Goal: Task Accomplishment & Management: Manage account settings

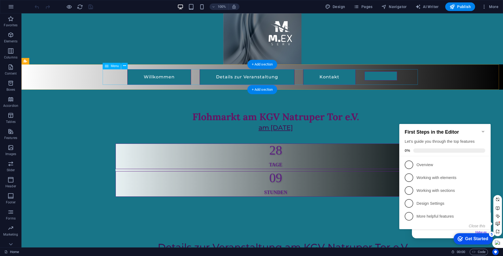
click at [371, 76] on nav "Willkommen Details zur Veranstaltung Kontakt" at bounding box center [262, 77] width 315 height 16
drag, startPoint x: 371, startPoint y: 76, endPoint x: 276, endPoint y: 75, distance: 94.4
click at [371, 75] on nav "Willkommen Details zur Veranstaltung Kontakt" at bounding box center [262, 77] width 315 height 16
select select "primary"
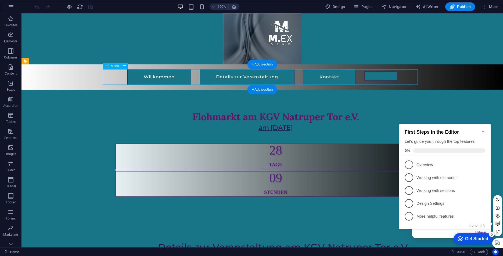
select select "primary"
select select
select select "primary"
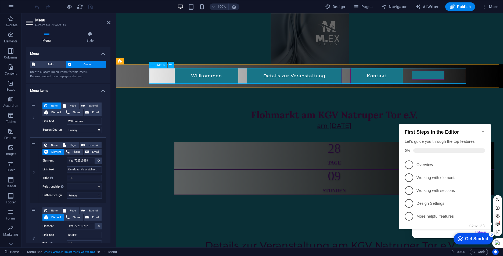
click at [416, 75] on nav "Willkommen Details zur Veranstaltung Kontakt" at bounding box center [309, 76] width 317 height 16
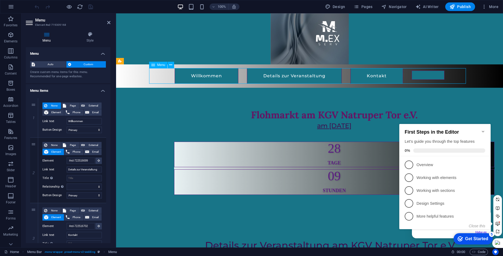
click at [416, 75] on nav "Willkommen Details zur Veranstaltung Kontakt" at bounding box center [309, 76] width 317 height 16
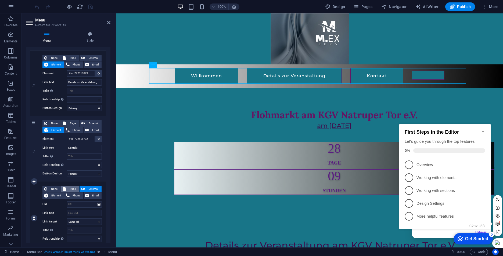
click at [68, 188] on span "Page" at bounding box center [73, 189] width 10 height 6
select select
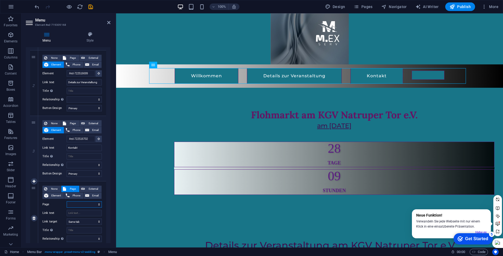
click at [84, 203] on select "Home Legal Notice Privacy" at bounding box center [84, 205] width 35 height 6
click at [80, 200] on div "None Page External Element Phone Email Page Home Legal Notice Privacy Element U…" at bounding box center [71, 214] width 59 height 56
click at [361, 7] on span "Pages" at bounding box center [363, 6] width 19 height 5
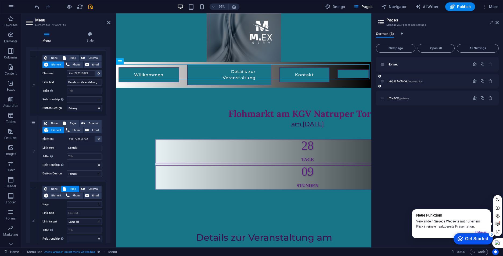
click at [411, 81] on span "/legal-notice" at bounding box center [415, 81] width 15 height 3
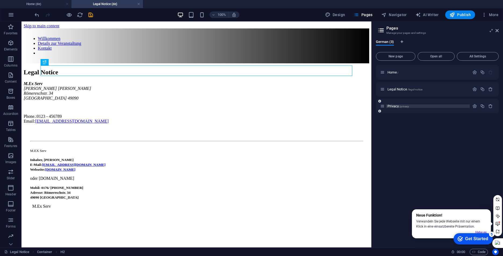
click at [406, 107] on span "/privacy" at bounding box center [405, 106] width 10 height 3
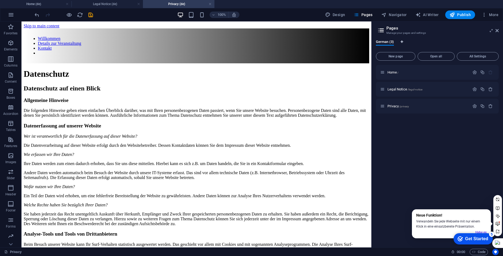
click at [402, 41] on icon "Language Tabs" at bounding box center [402, 41] width 2 height 3
select select "55"
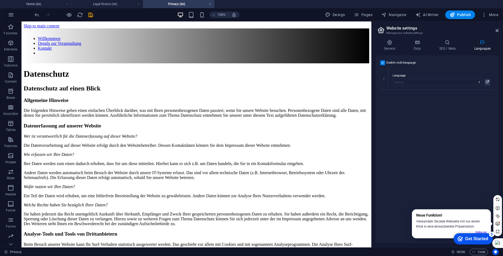
click at [415, 107] on div "Enable multilanguage To disable multilanguage delete all languages until only o…" at bounding box center [437, 149] width 123 height 188
click at [401, 28] on h2 "Website settings" at bounding box center [443, 28] width 112 height 5
click at [392, 45] on h4 "General" at bounding box center [391, 45] width 30 height 11
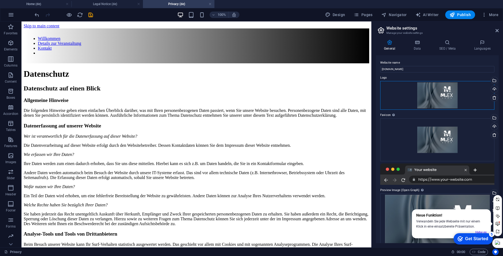
click at [435, 94] on div "Drag files here, click to choose files or select files from Files or our free s…" at bounding box center [437, 95] width 114 height 29
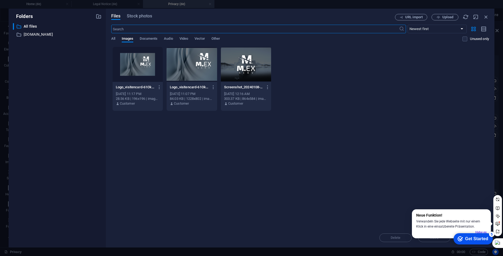
click at [234, 66] on div at bounding box center [246, 64] width 50 height 35
click at [143, 69] on div at bounding box center [138, 64] width 50 height 35
click at [487, 19] on icon "button" at bounding box center [486, 17] width 6 height 6
